Goal: Task Accomplishment & Management: Use online tool/utility

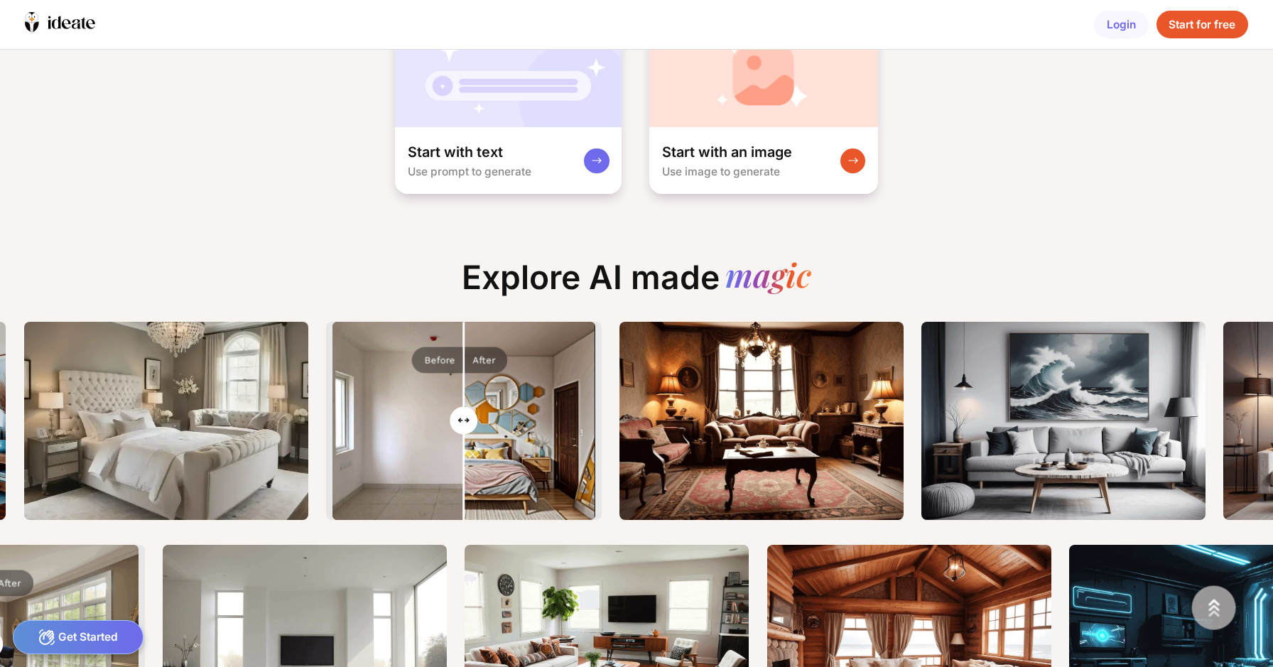
click at [1205, 27] on div "Start for free" at bounding box center [1203, 25] width 92 height 28
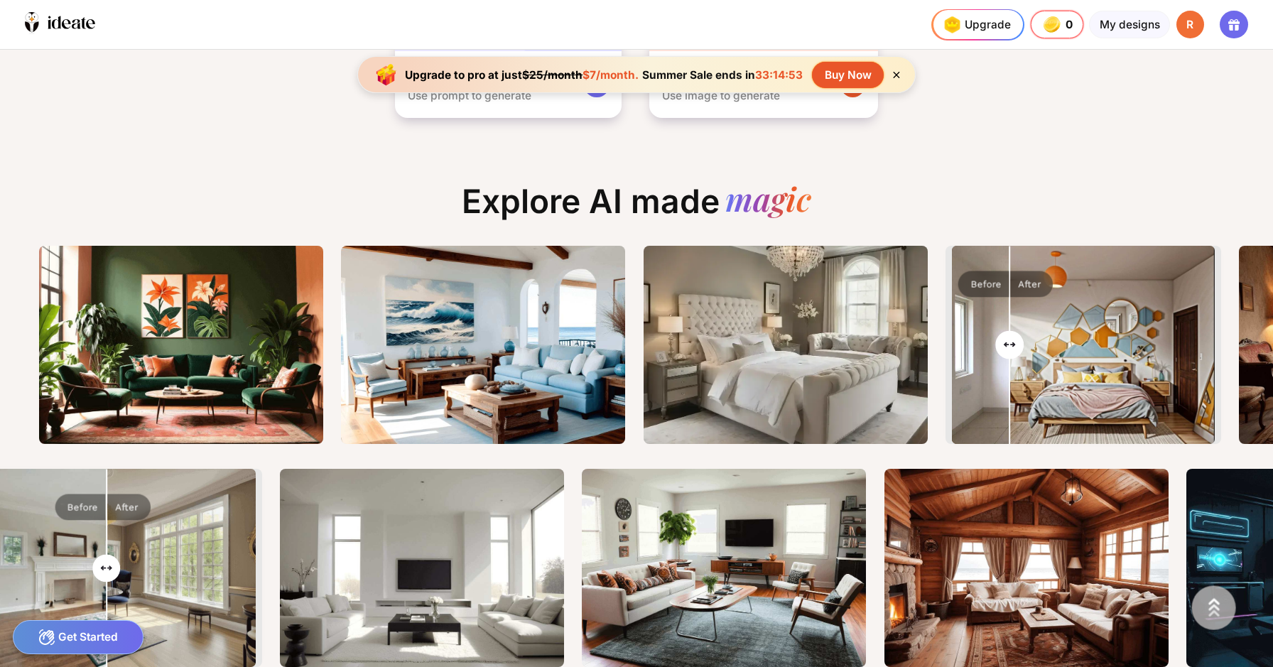
click at [953, 340] on input "range" at bounding box center [1083, 346] width 260 height 198
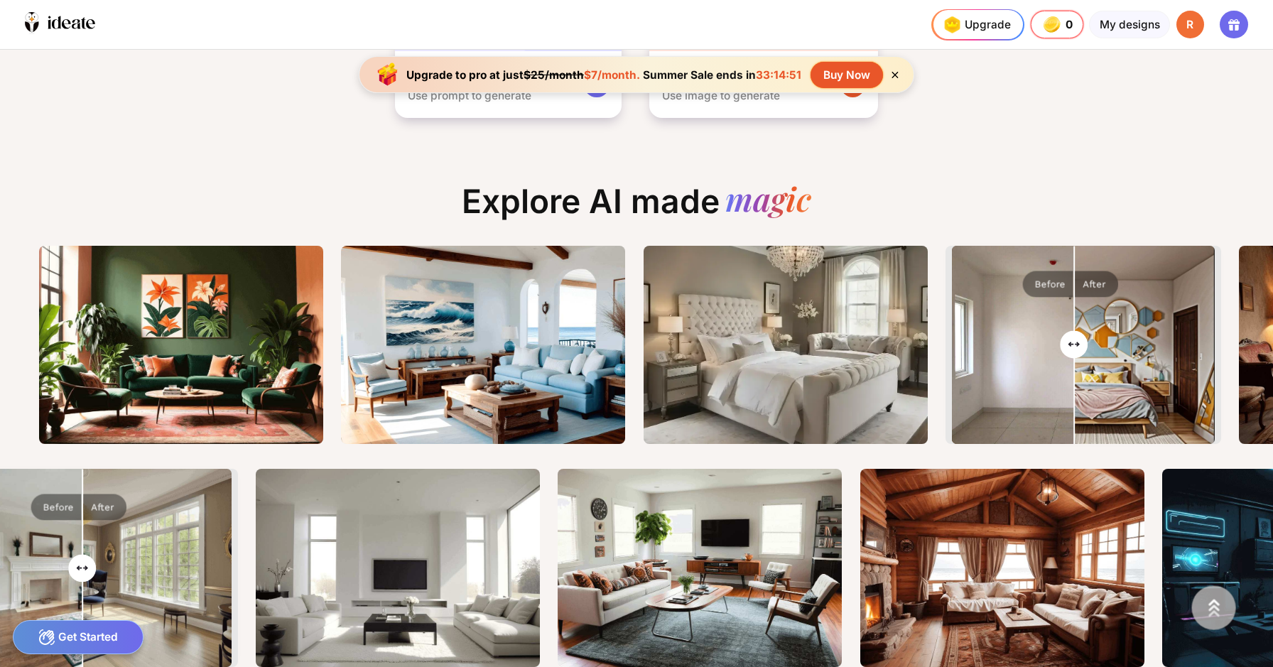
click at [983, 344] on input "range" at bounding box center [1083, 346] width 260 height 198
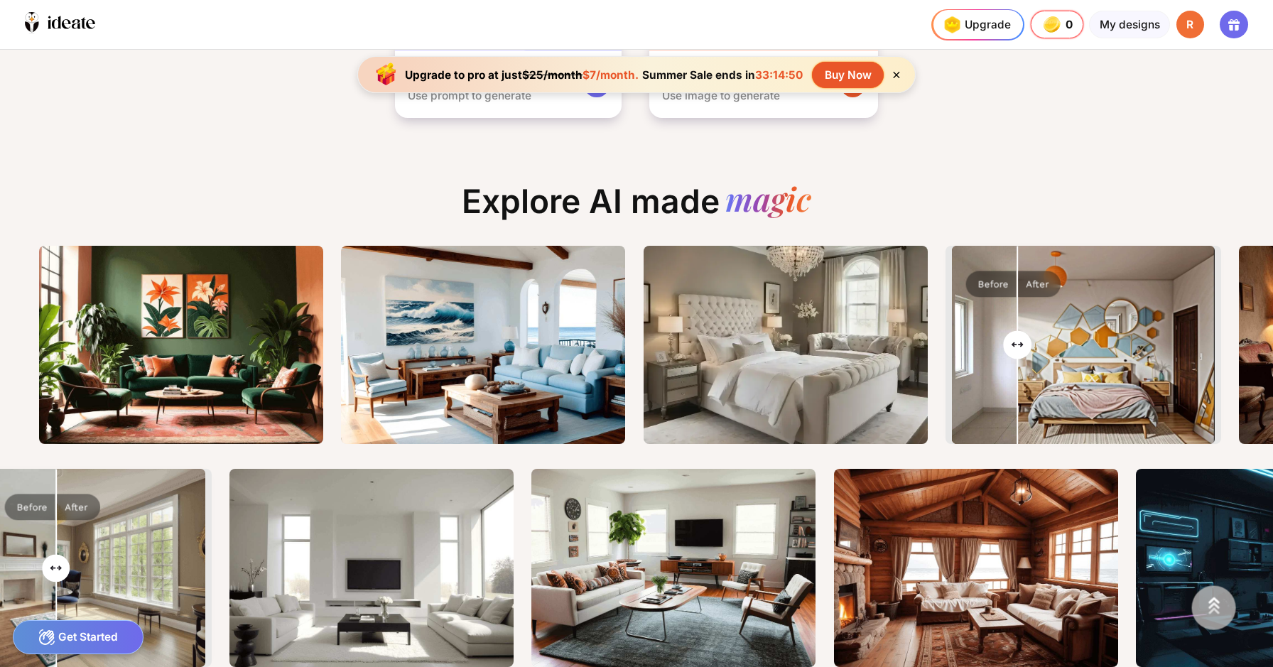
click at [953, 359] on input "range" at bounding box center [1083, 346] width 260 height 198
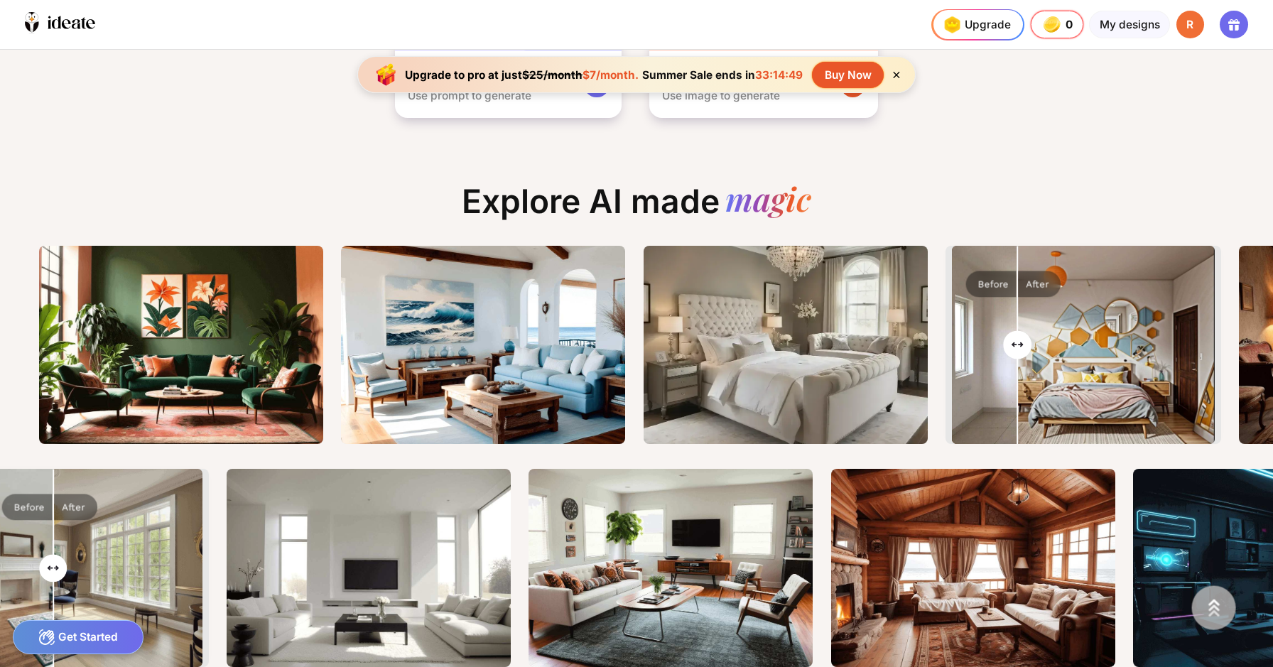
click at [953, 359] on input "range" at bounding box center [1083, 346] width 260 height 198
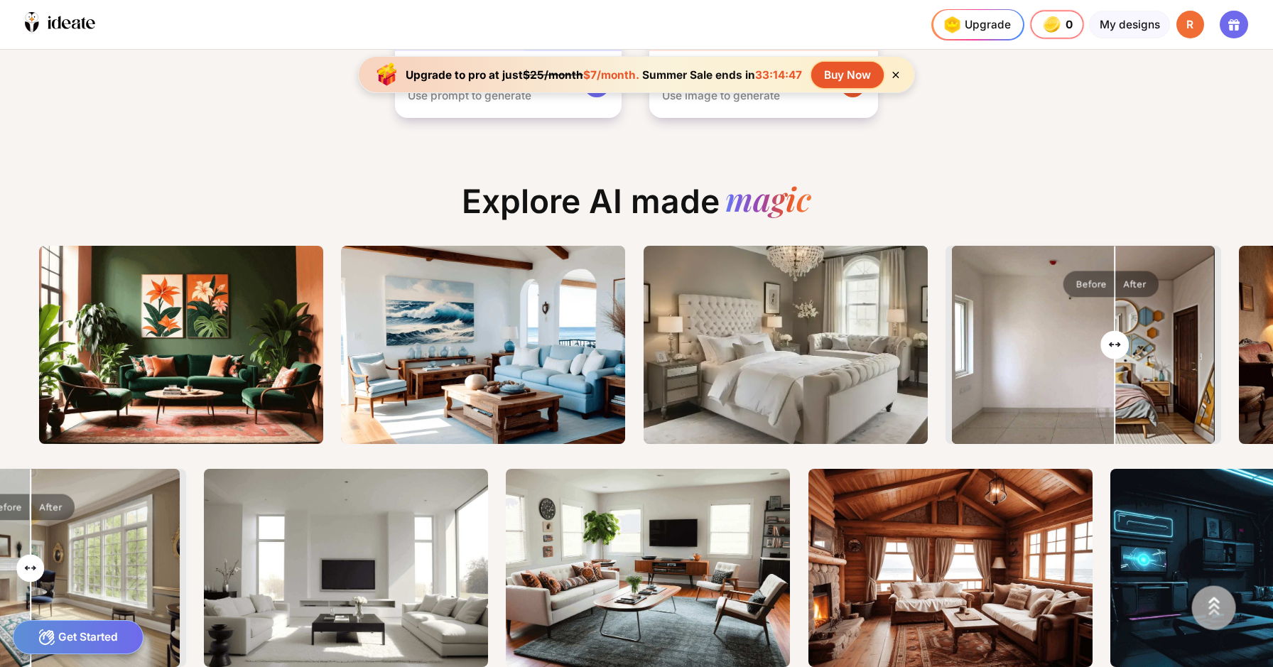
type input "**"
click at [1021, 340] on input "range" at bounding box center [1083, 346] width 260 height 198
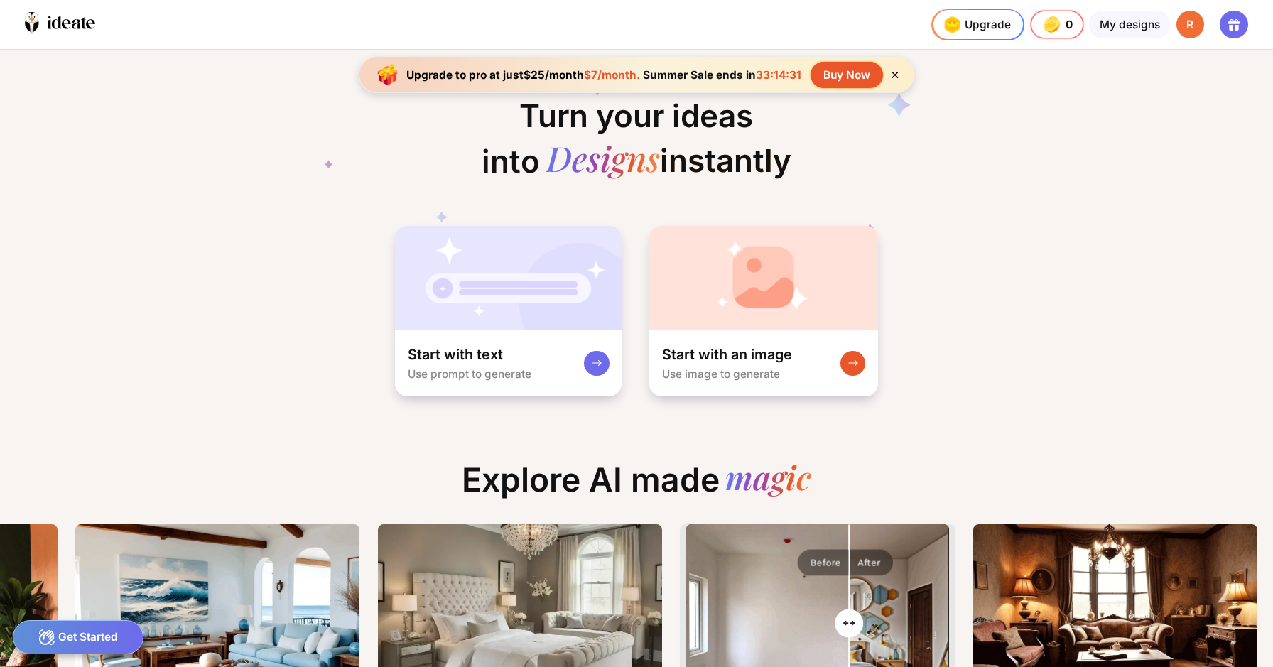
click at [889, 69] on icon at bounding box center [895, 75] width 12 height 12
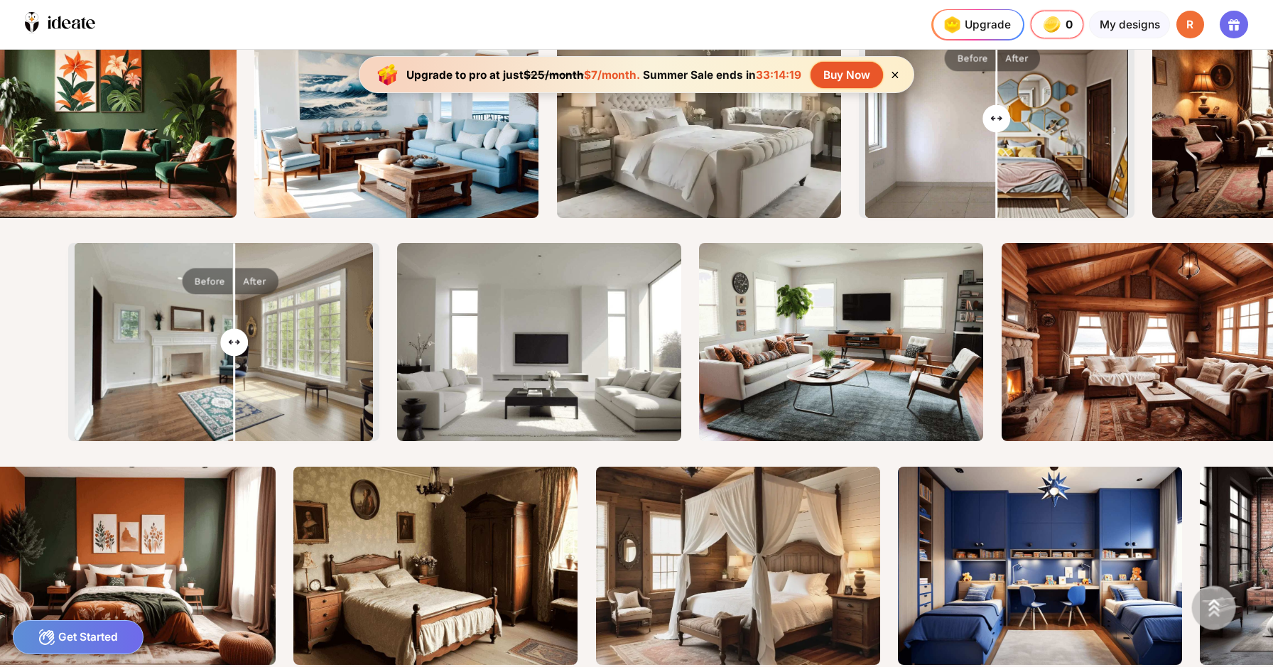
click at [141, 347] on input "range" at bounding box center [224, 343] width 296 height 198
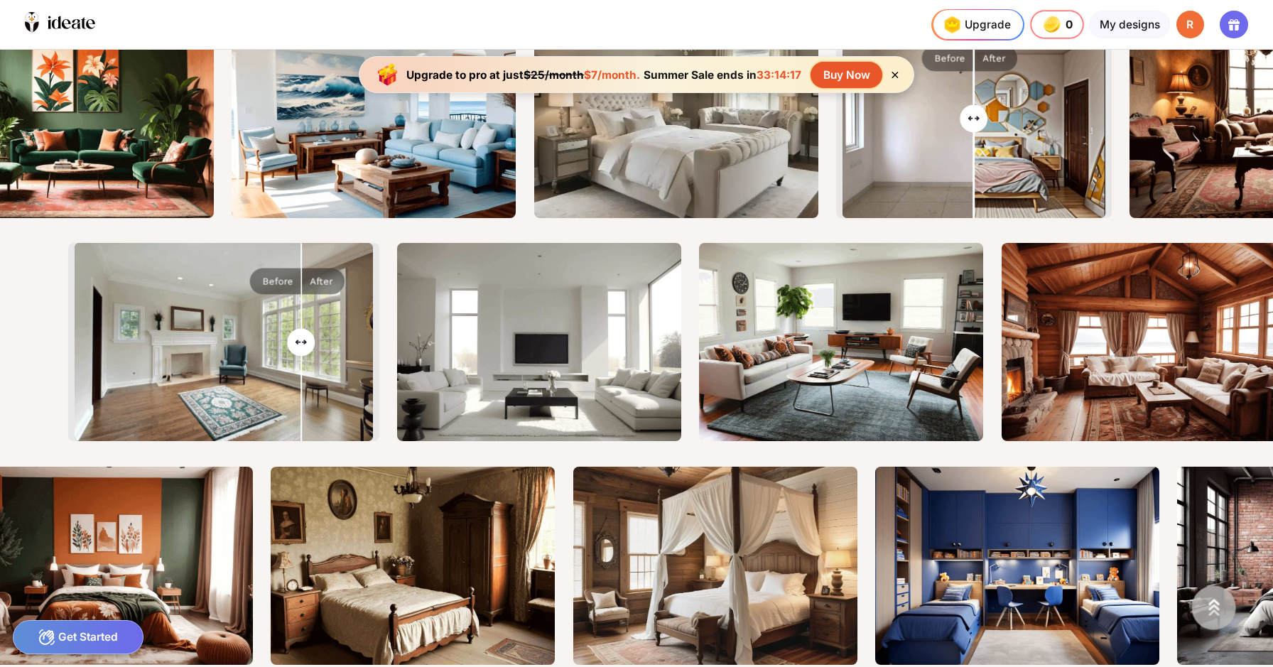
click at [205, 344] on input "range" at bounding box center [224, 343] width 296 height 198
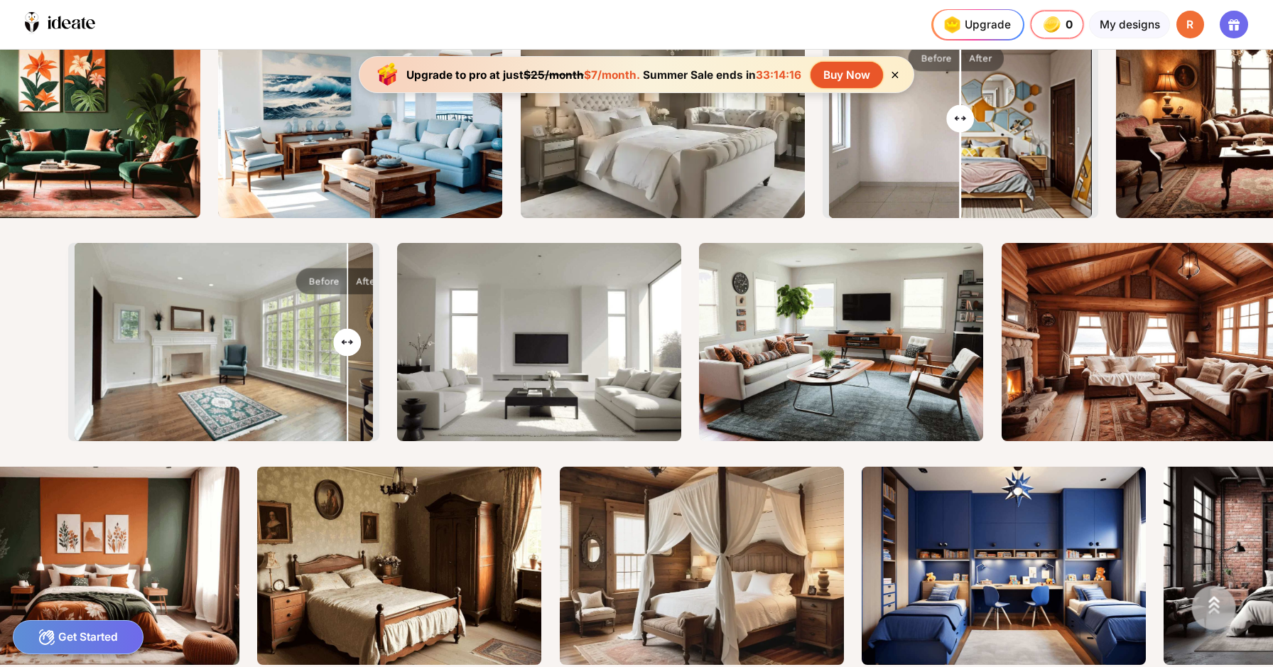
click at [250, 341] on input "range" at bounding box center [224, 343] width 296 height 198
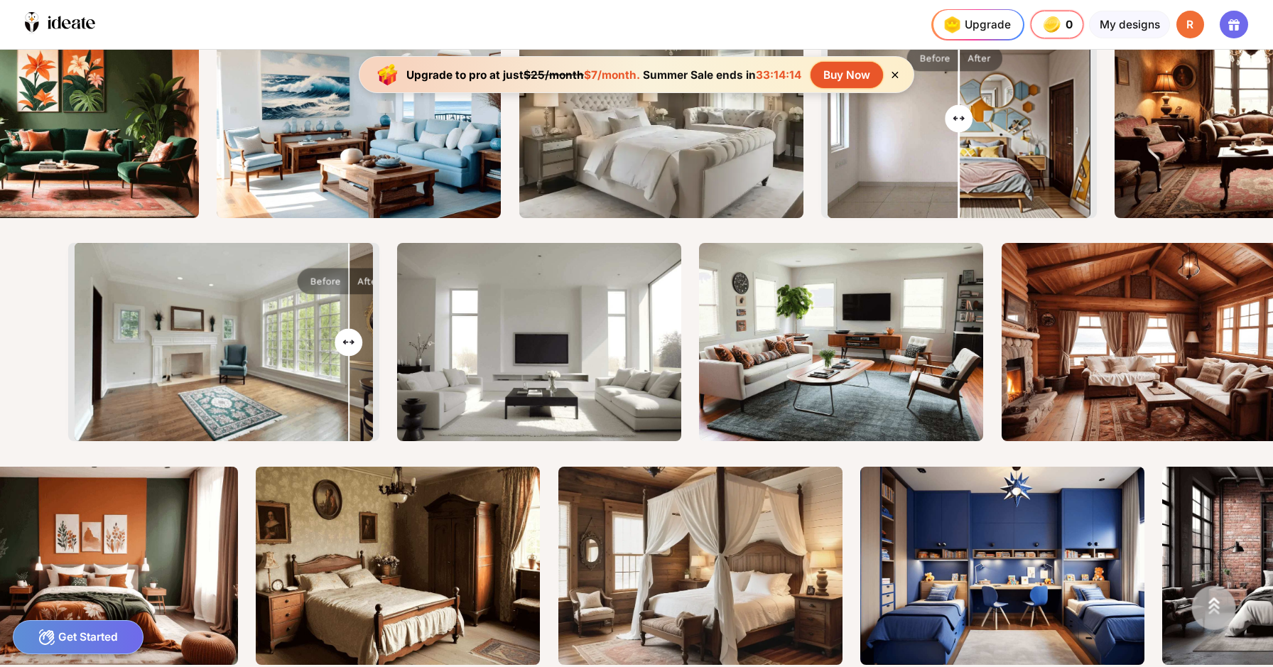
type input "**"
click at [128, 332] on input "range" at bounding box center [224, 343] width 296 height 198
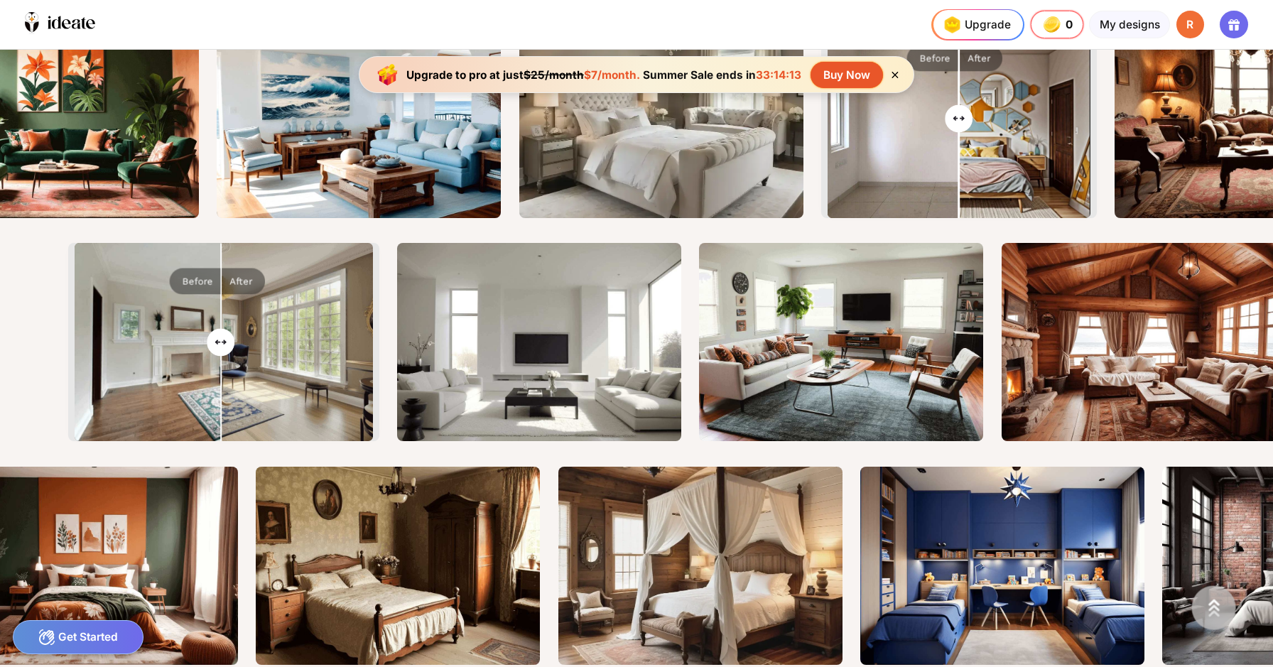
click at [128, 332] on input "range" at bounding box center [224, 343] width 296 height 198
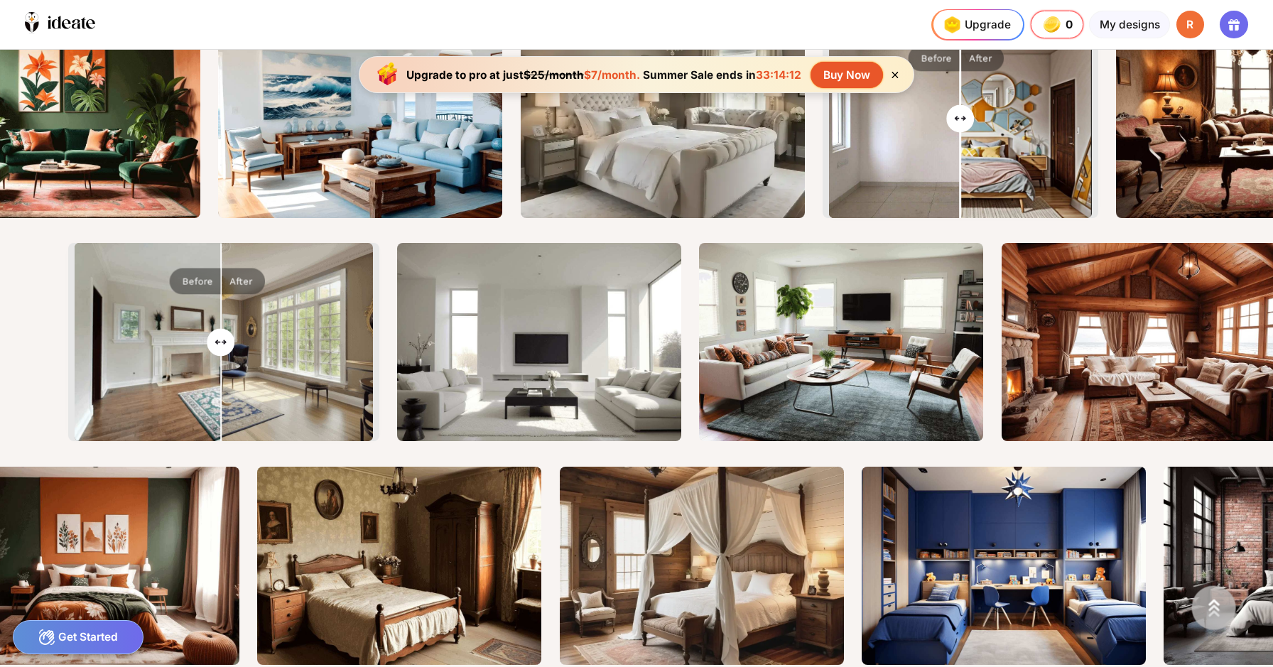
click at [128, 332] on input "range" at bounding box center [224, 343] width 296 height 198
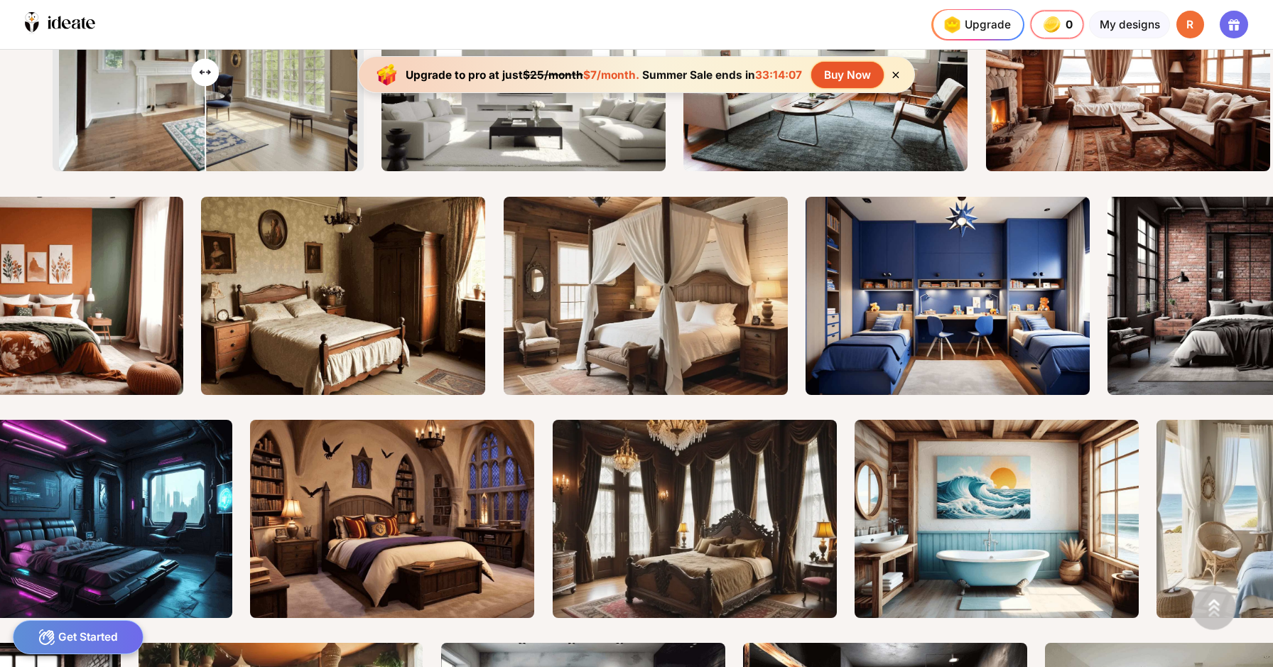
click at [889, 69] on icon at bounding box center [895, 75] width 12 height 12
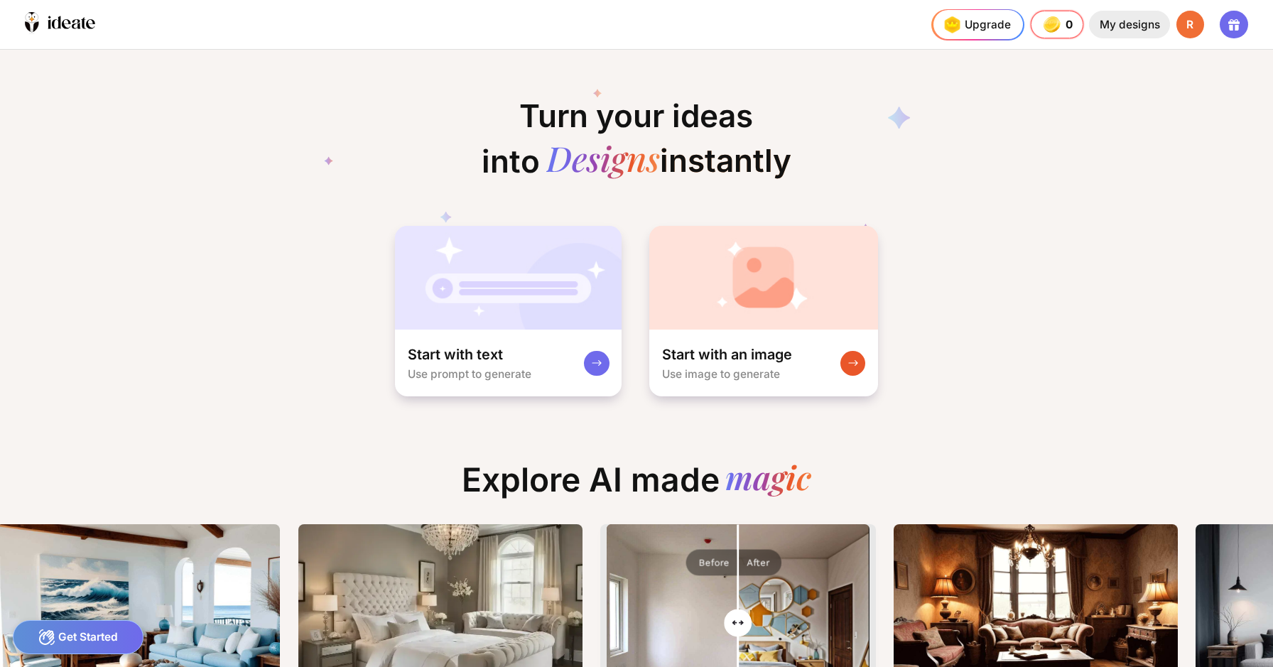
click at [1140, 25] on div "My designs" at bounding box center [1129, 25] width 80 height 28
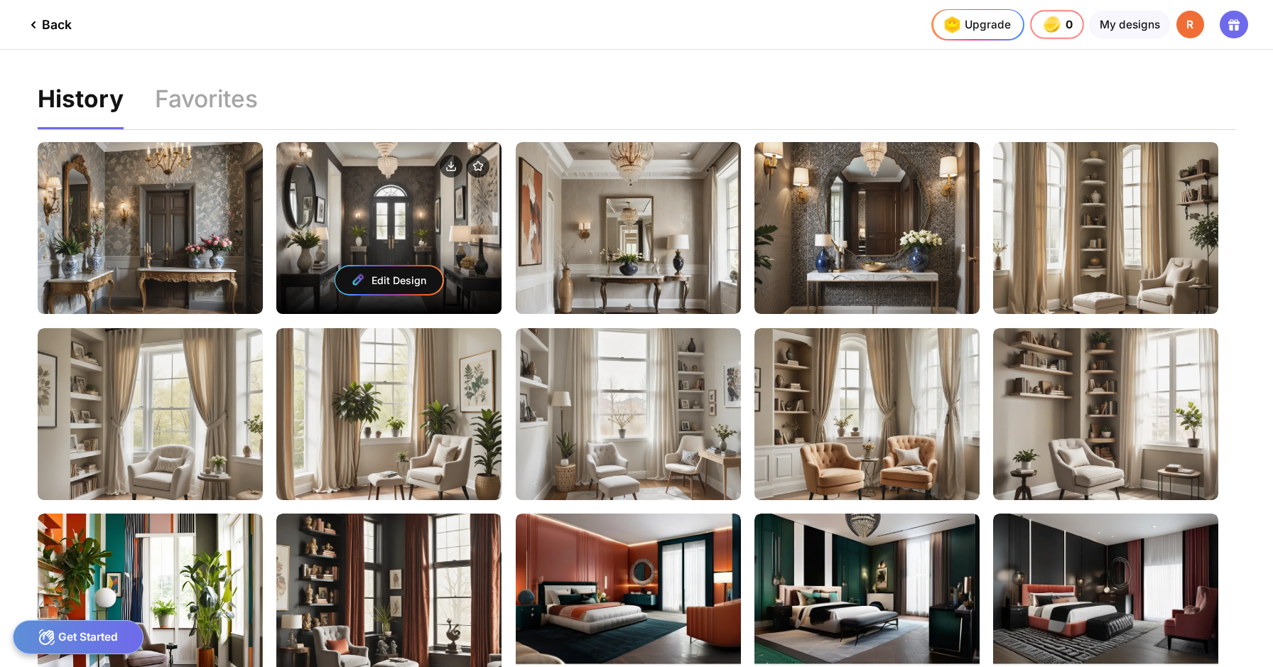
click at [401, 211] on div "Edit Design" at bounding box center [388, 228] width 225 height 172
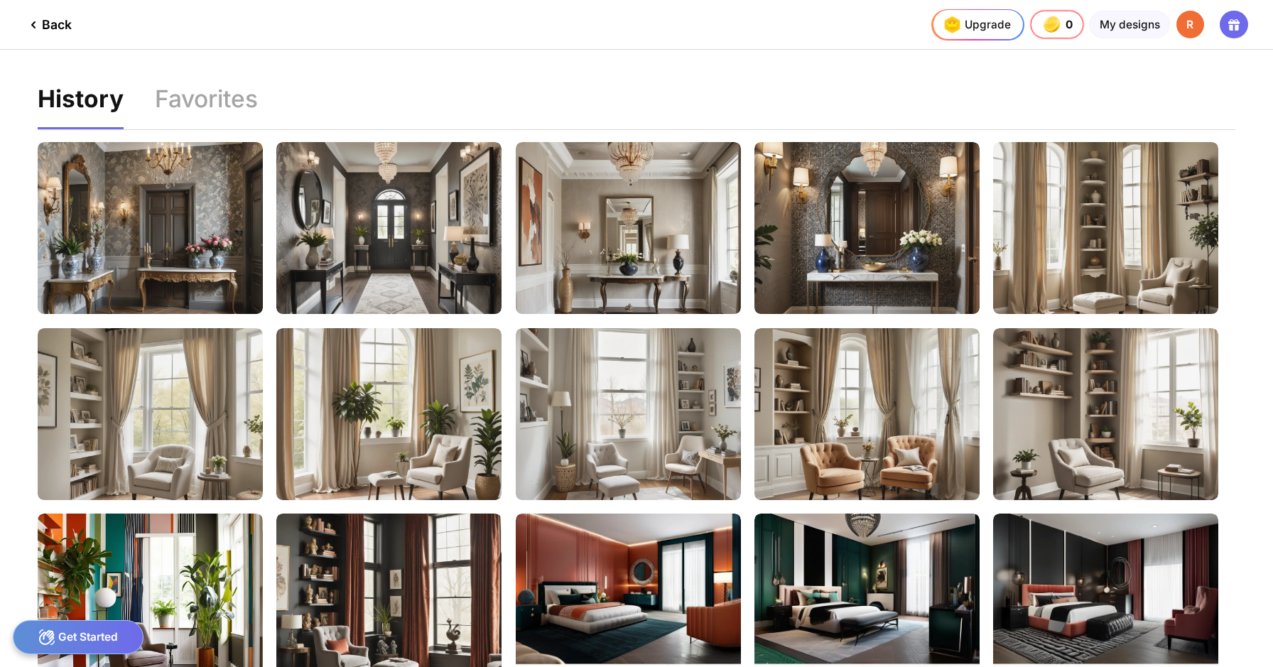
click at [38, 22] on icon at bounding box center [33, 24] width 17 height 17
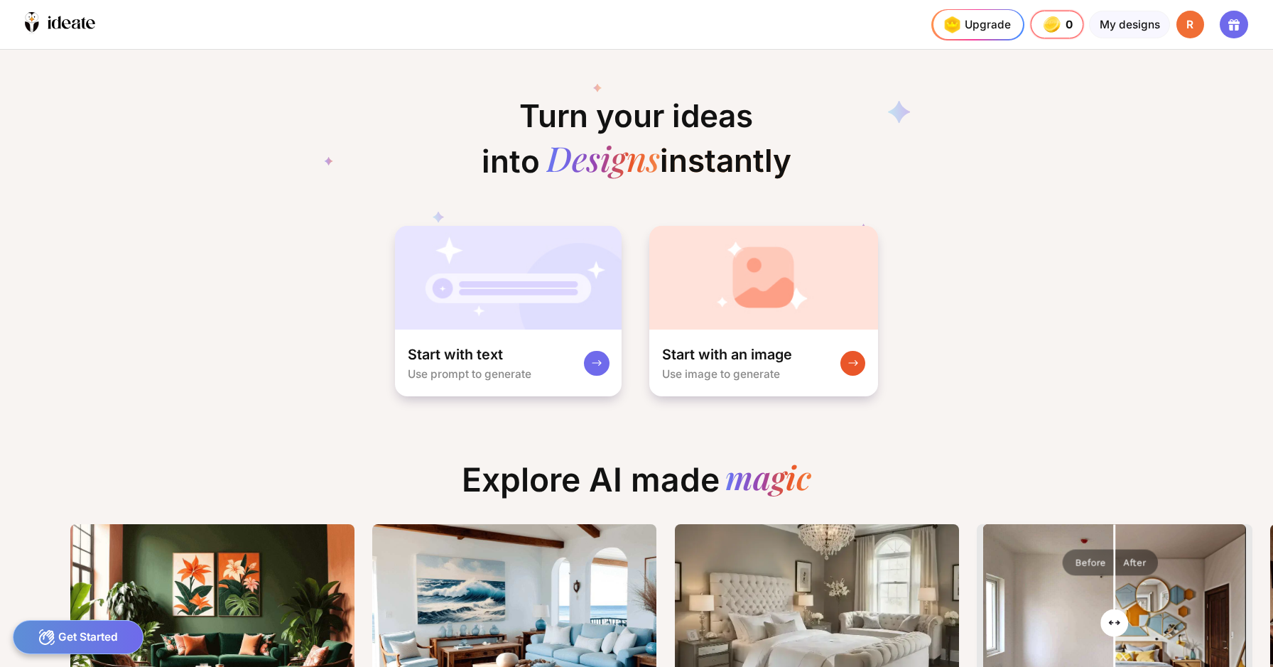
scroll to position [0, 1]
